Goal: Information Seeking & Learning: Find specific fact

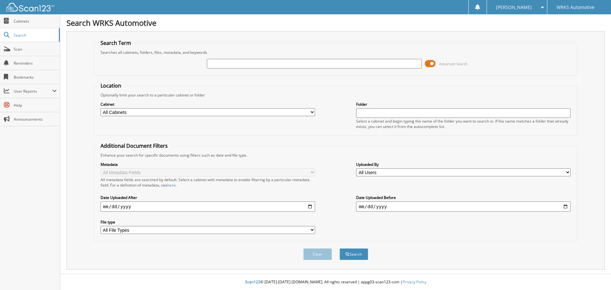
paste input "5J8YD8H80RL002716"
click at [272, 58] on div "5J8YD8H80RL002716" at bounding box center [314, 63] width 214 height 11
click at [271, 58] on div "5J8YD8H80RL002716" at bounding box center [314, 63] width 214 height 11
click at [270, 60] on input "5J8YD8H80RL002716" at bounding box center [314, 64] width 214 height 10
click at [269, 60] on input "5J8YD8H80RL002716" at bounding box center [314, 64] width 214 height 10
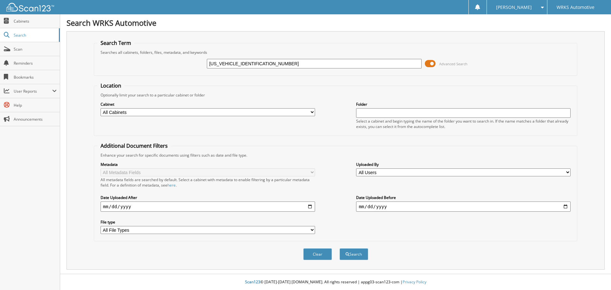
click at [269, 60] on input "5J8YD8H80RL002716" at bounding box center [314, 64] width 214 height 10
paste input "A67371"
type input "A67371"
click at [352, 252] on button "Search" at bounding box center [353, 254] width 29 height 12
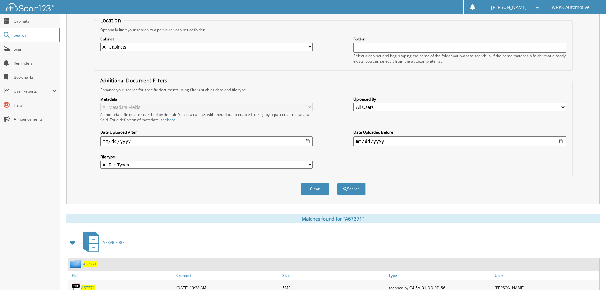
scroll to position [91, 0]
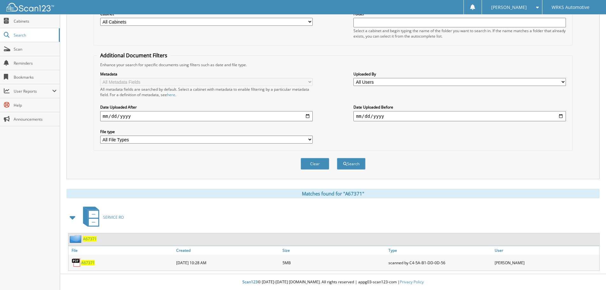
click at [85, 263] on span "A67371" at bounding box center [88, 262] width 14 height 5
